Goal: Information Seeking & Learning: Learn about a topic

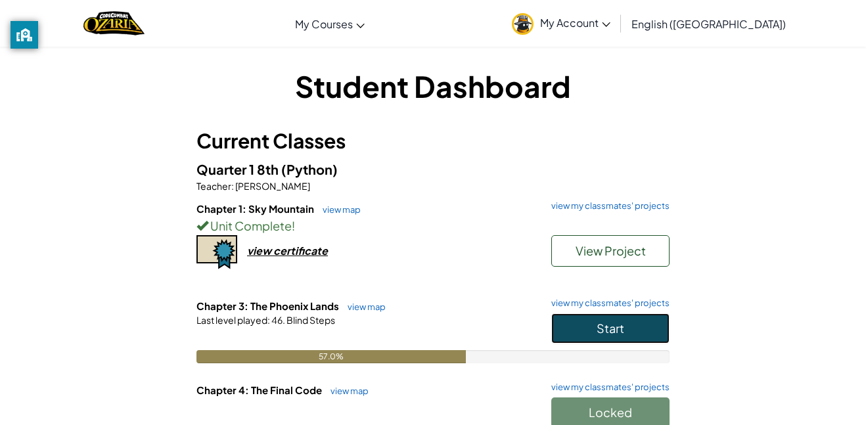
click at [580, 329] on button "Start" at bounding box center [610, 328] width 118 height 30
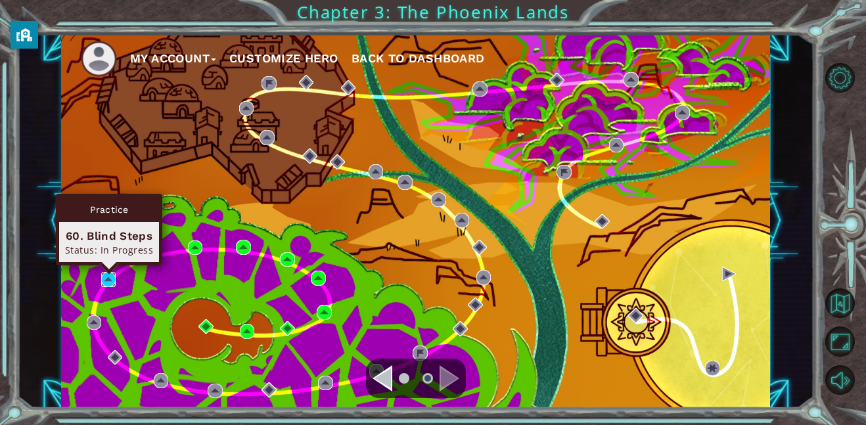
click at [110, 280] on img at bounding box center [108, 279] width 15 height 15
